Goal: Communication & Community: Connect with others

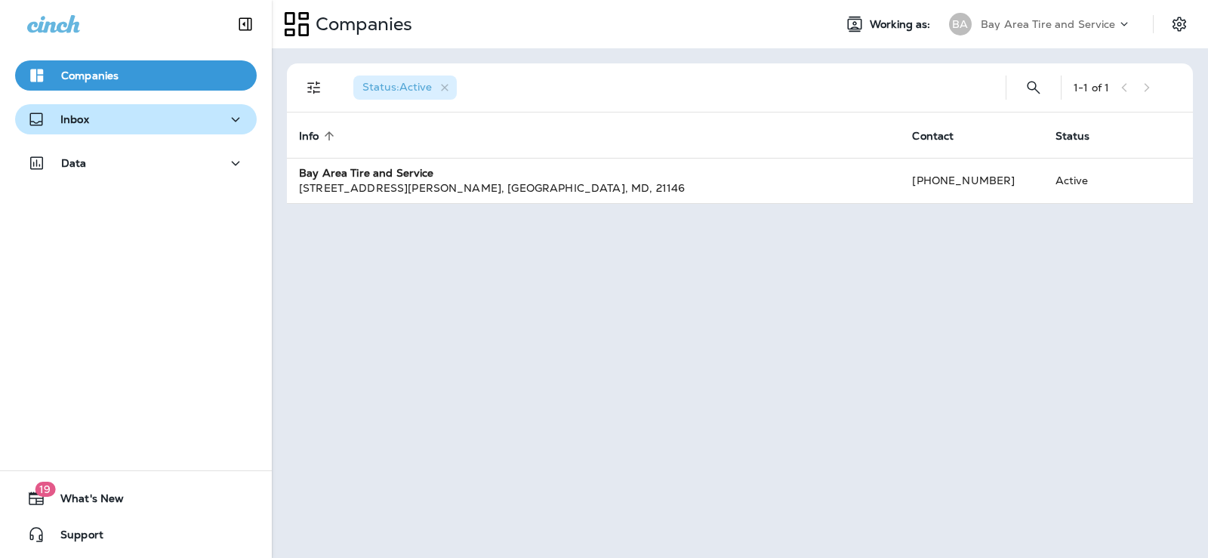
click at [108, 127] on div "Inbox" at bounding box center [136, 119] width 218 height 19
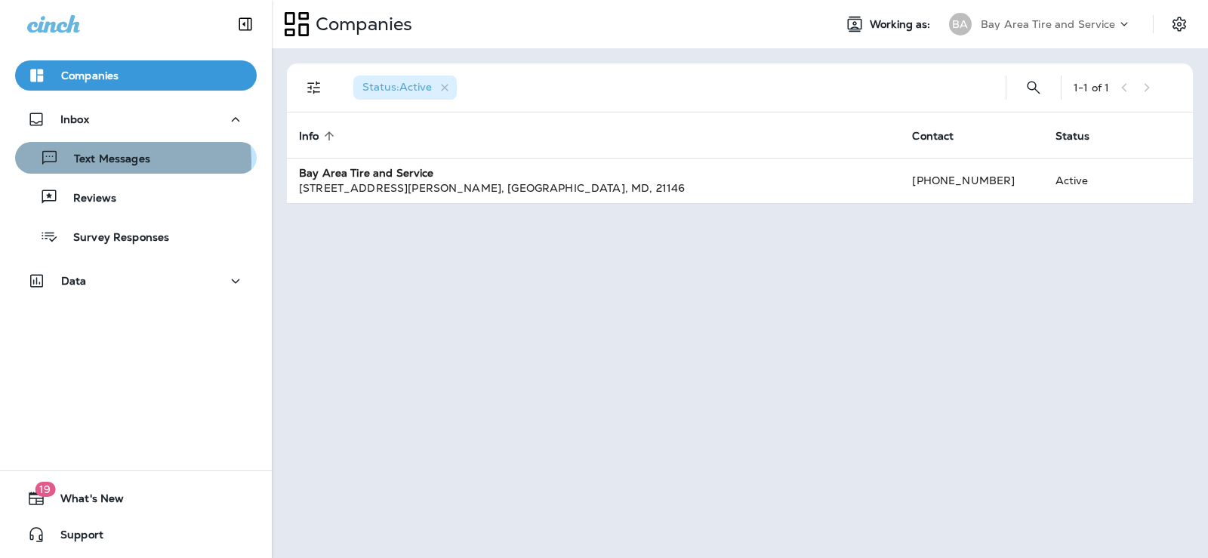
click at [94, 162] on p "Text Messages" at bounding box center [104, 160] width 91 height 14
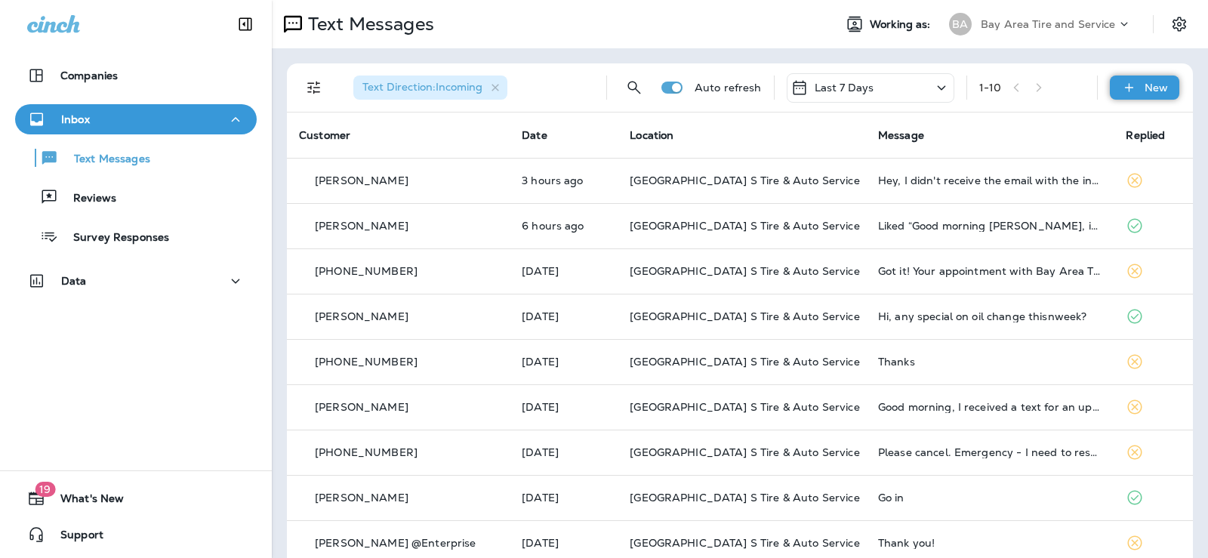
click at [1146, 90] on p "New" at bounding box center [1156, 88] width 23 height 12
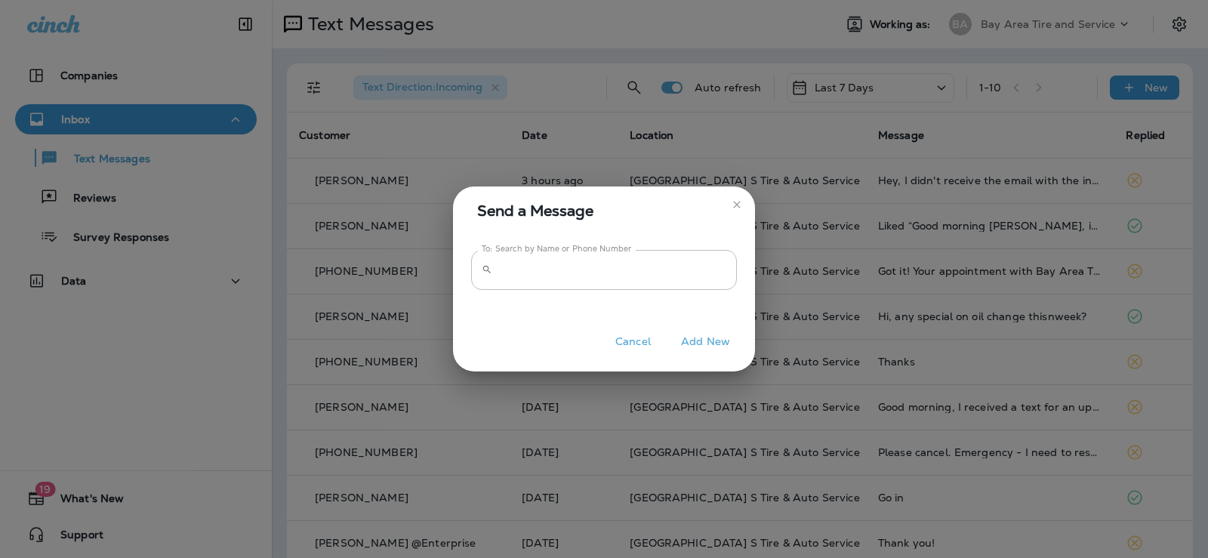
click at [606, 253] on div "To: Search by Name or Phone Number ​ To: Search by Name or Phone Number" at bounding box center [604, 270] width 266 height 40
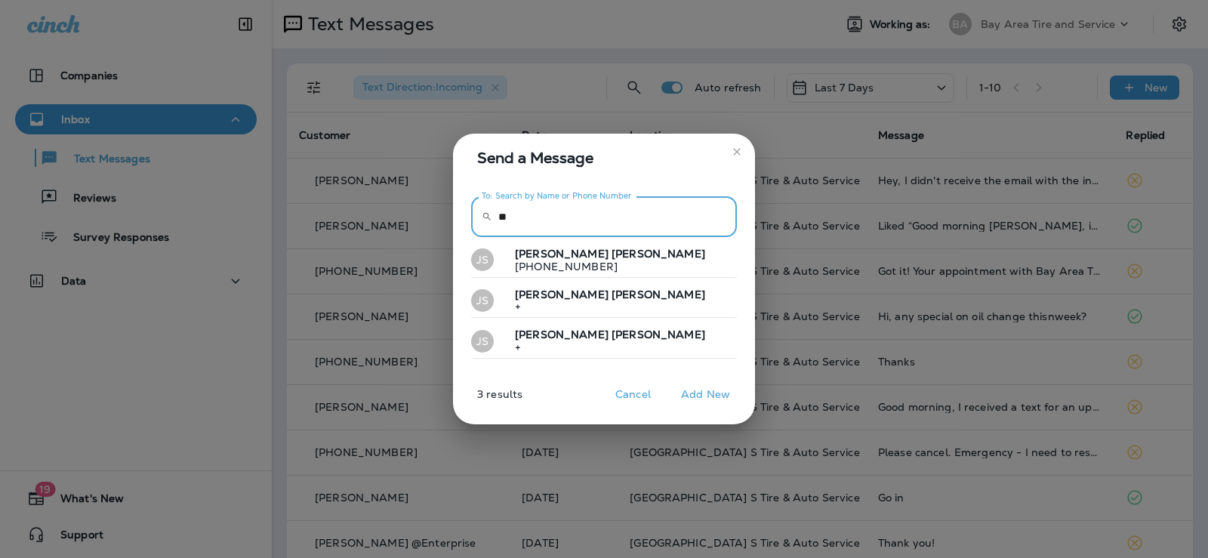
type input "*"
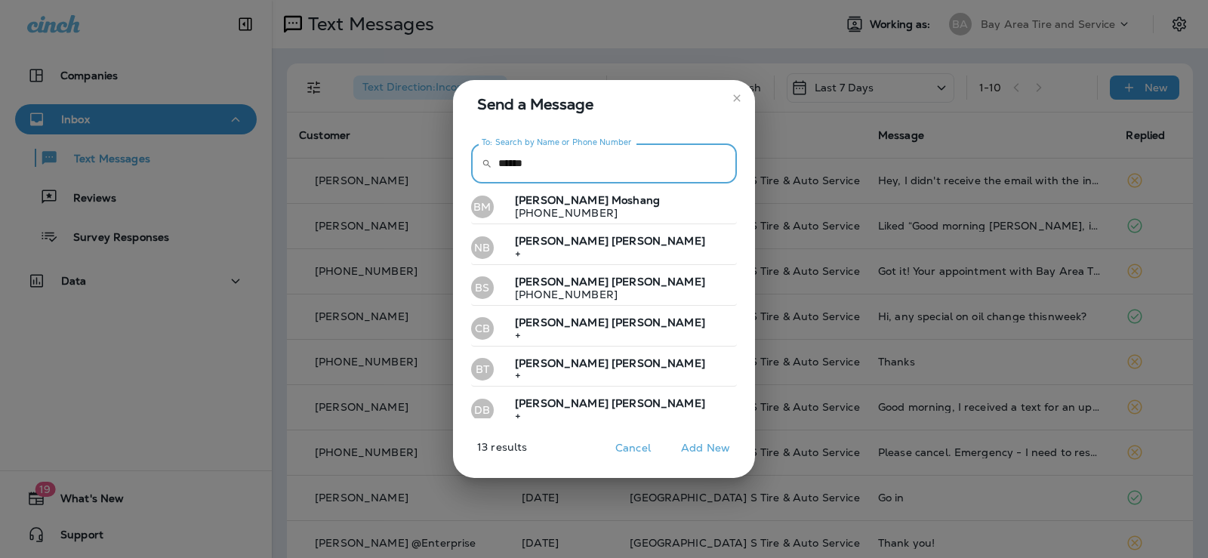
type input "******"
click at [633, 446] on button "Cancel" at bounding box center [633, 448] width 57 height 23
